Goal: Task Accomplishment & Management: Use online tool/utility

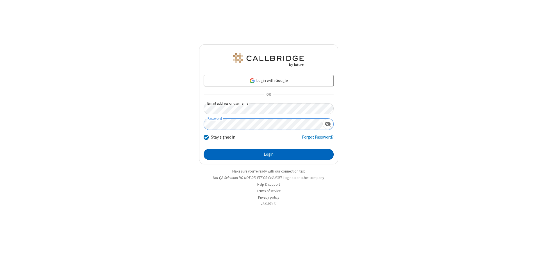
click at [268, 154] on button "Login" at bounding box center [269, 154] width 130 height 11
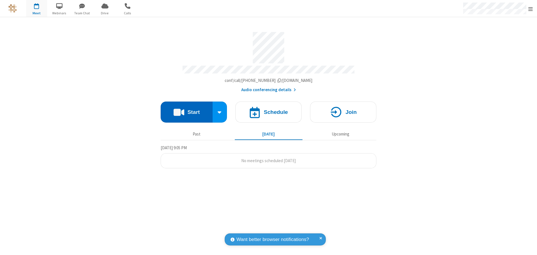
click at [186, 110] on button "Start" at bounding box center [187, 112] width 52 height 21
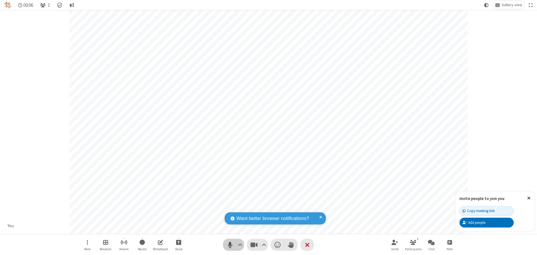
click at [230, 245] on span "Mute (Alt+A)" at bounding box center [230, 245] width 8 height 8
click at [230, 245] on span "Unmute (Alt+A)" at bounding box center [230, 245] width 8 height 8
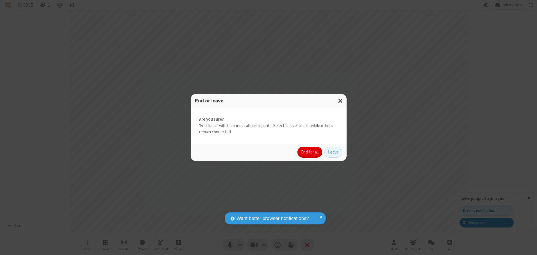
click at [310, 152] on button "End for all" at bounding box center [309, 152] width 25 height 11
